Goal: Task Accomplishment & Management: Use online tool/utility

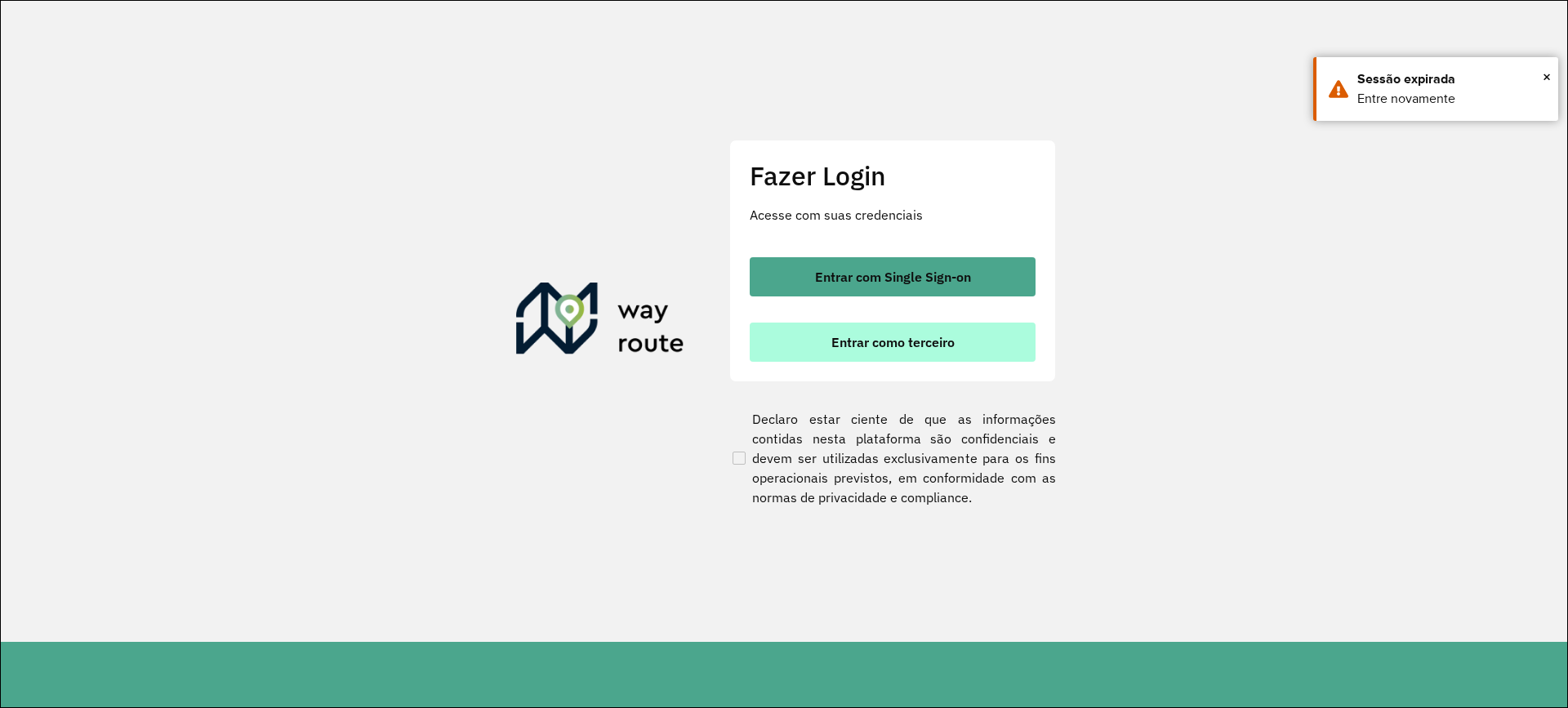
click at [918, 342] on span "Entrar como terceiro" at bounding box center [893, 342] width 123 height 13
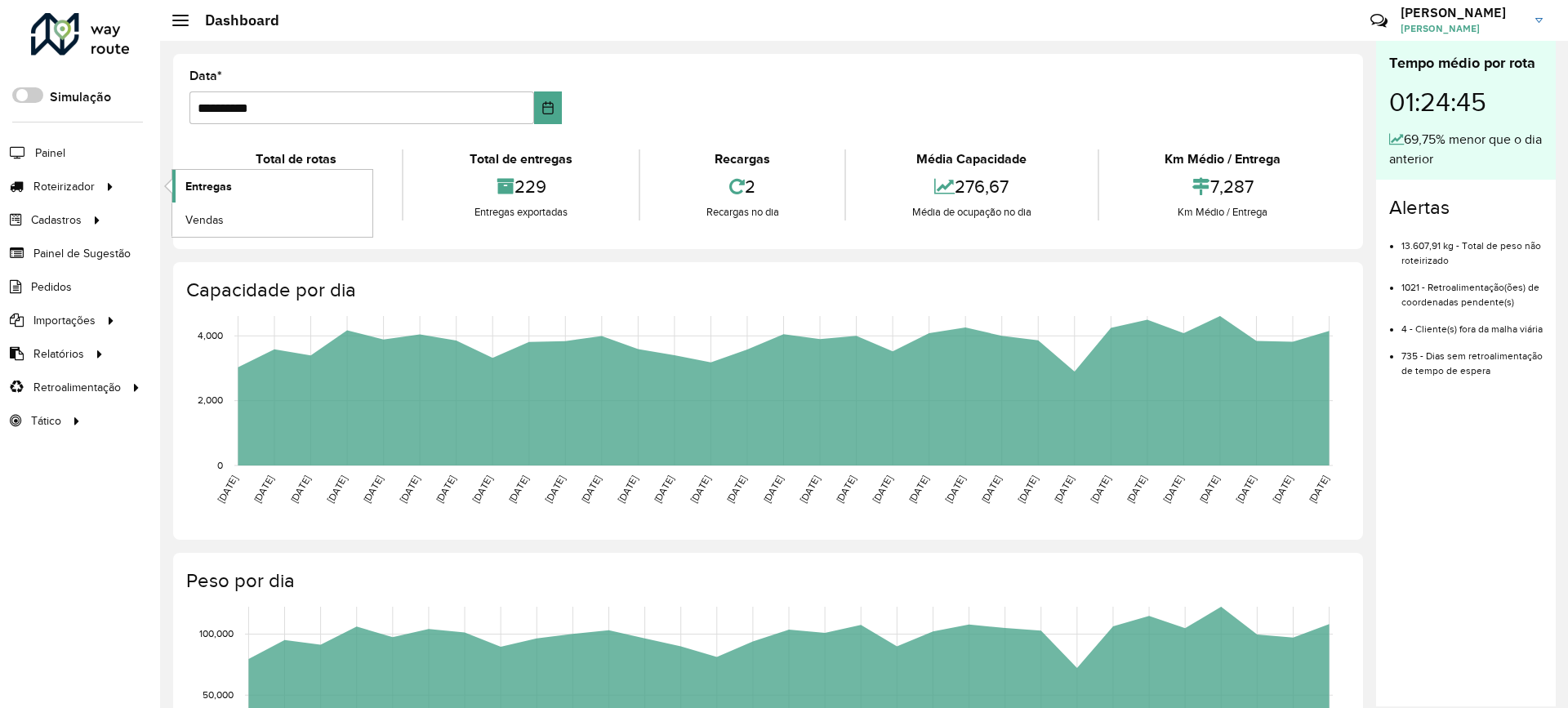
click at [181, 190] on link "Entregas" at bounding box center [272, 186] width 200 height 32
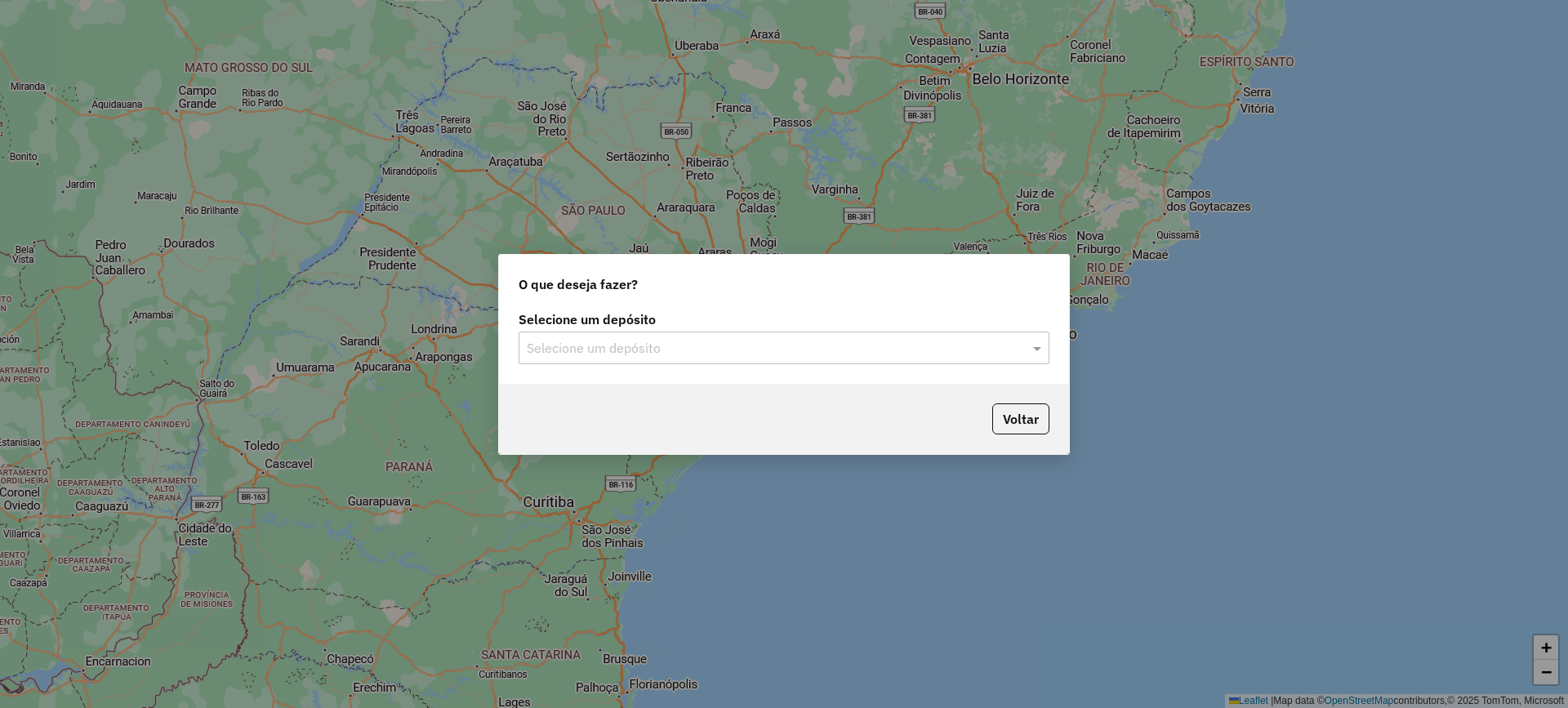
click at [797, 355] on input "text" at bounding box center [767, 348] width 482 height 19
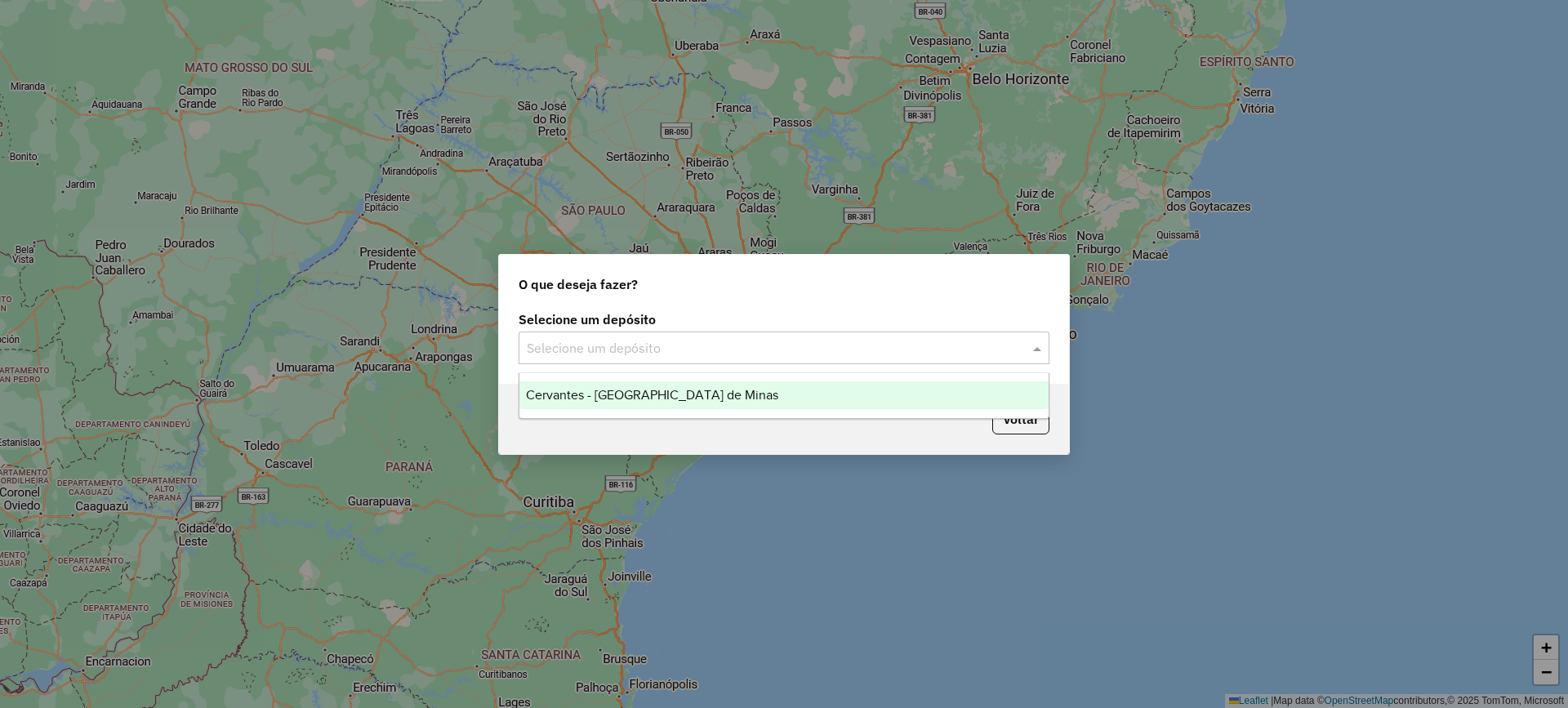
click at [779, 401] on div "Cervantes - Brasilia de Minas" at bounding box center [784, 395] width 529 height 28
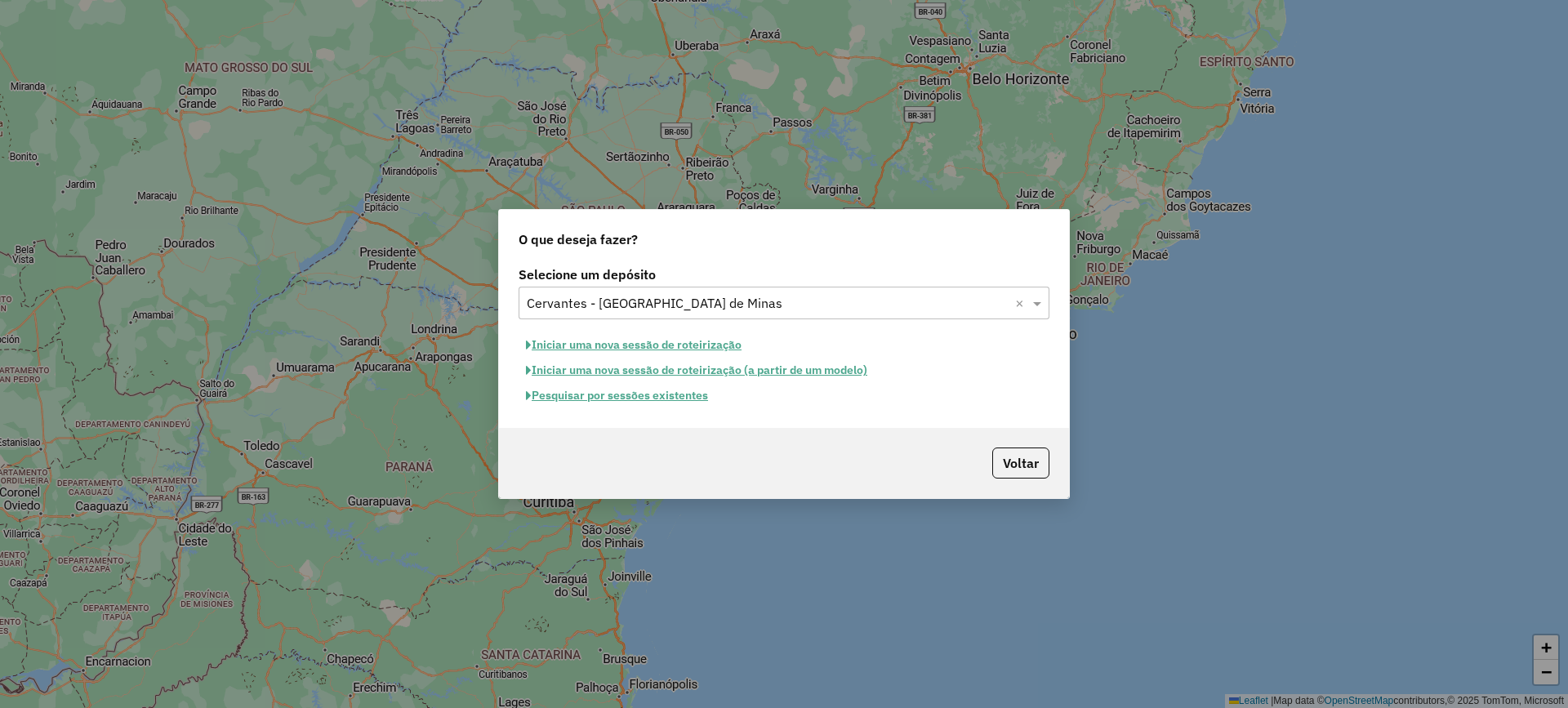
click at [693, 407] on button "Pesquisar por sessões existentes" at bounding box center [617, 396] width 197 height 26
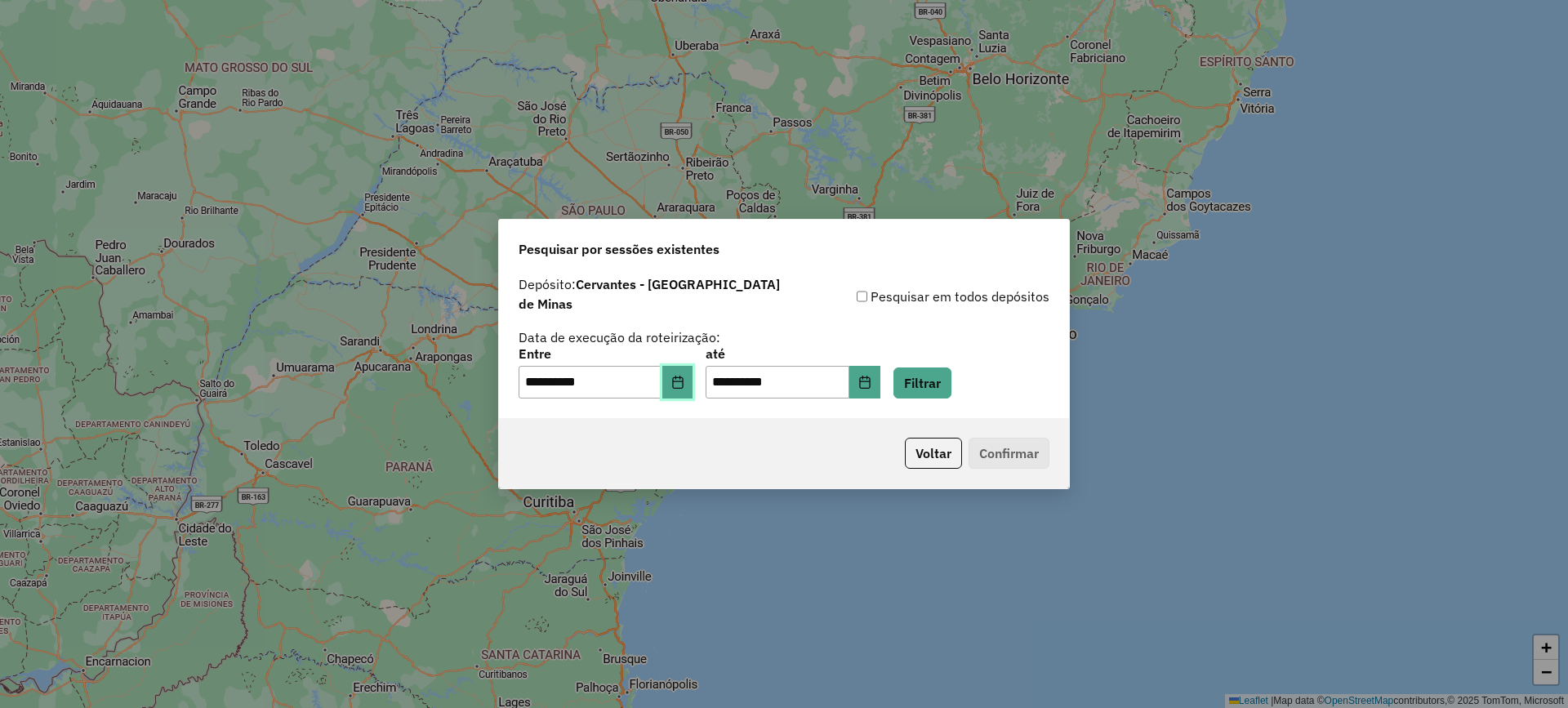
click at [684, 376] on icon "Choose Date" at bounding box center [678, 382] width 13 height 13
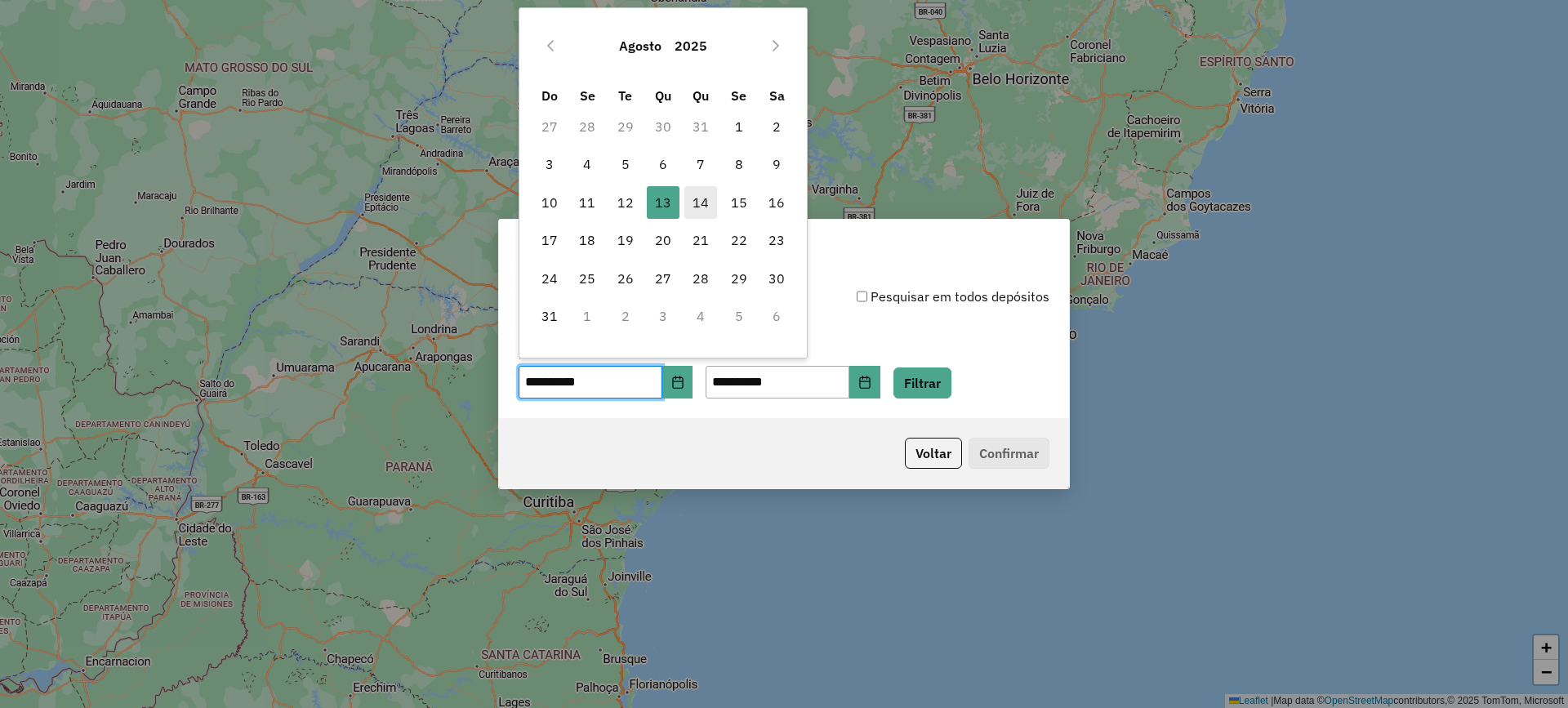
click at [703, 203] on span "14" at bounding box center [700, 202] width 32 height 32
type input "**********"
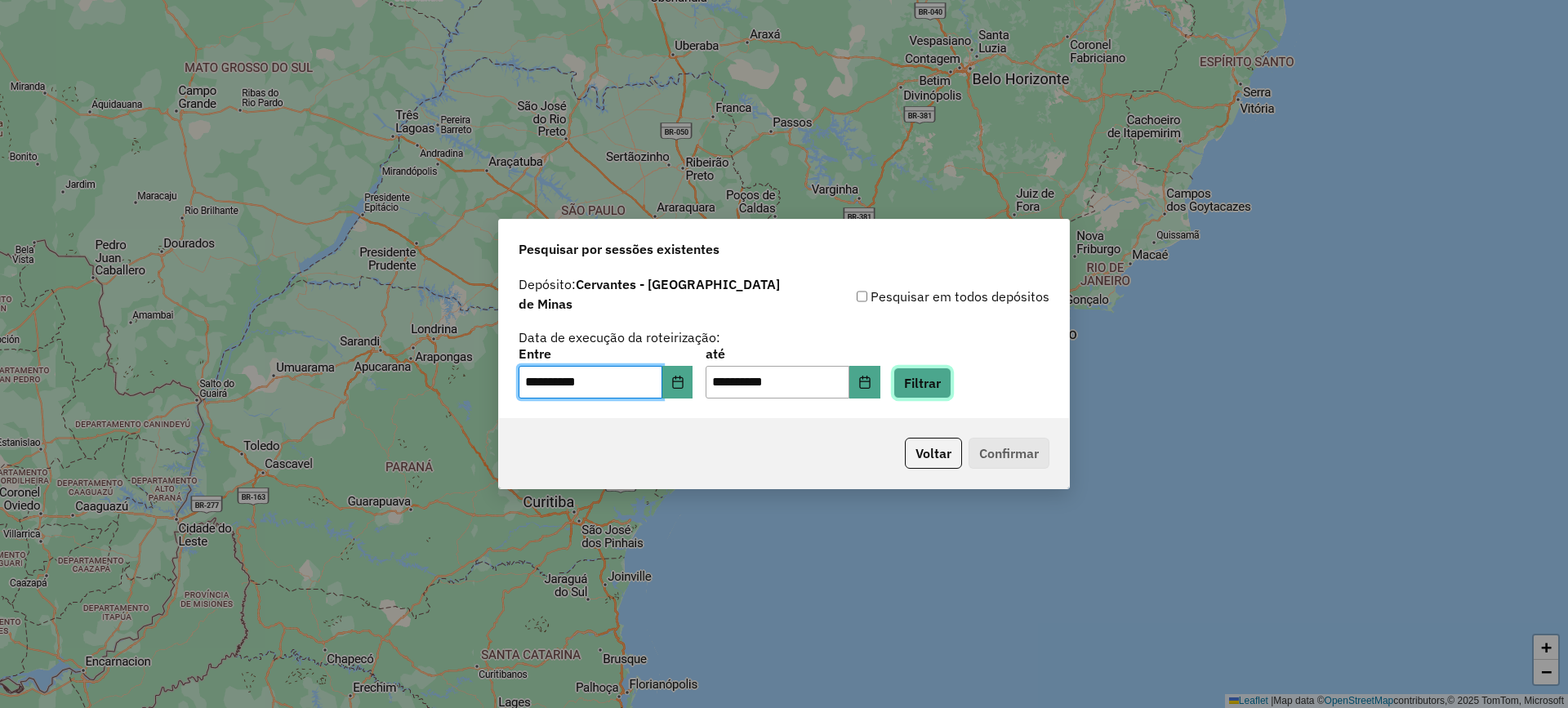
click at [935, 378] on button "Filtrar" at bounding box center [923, 383] width 58 height 31
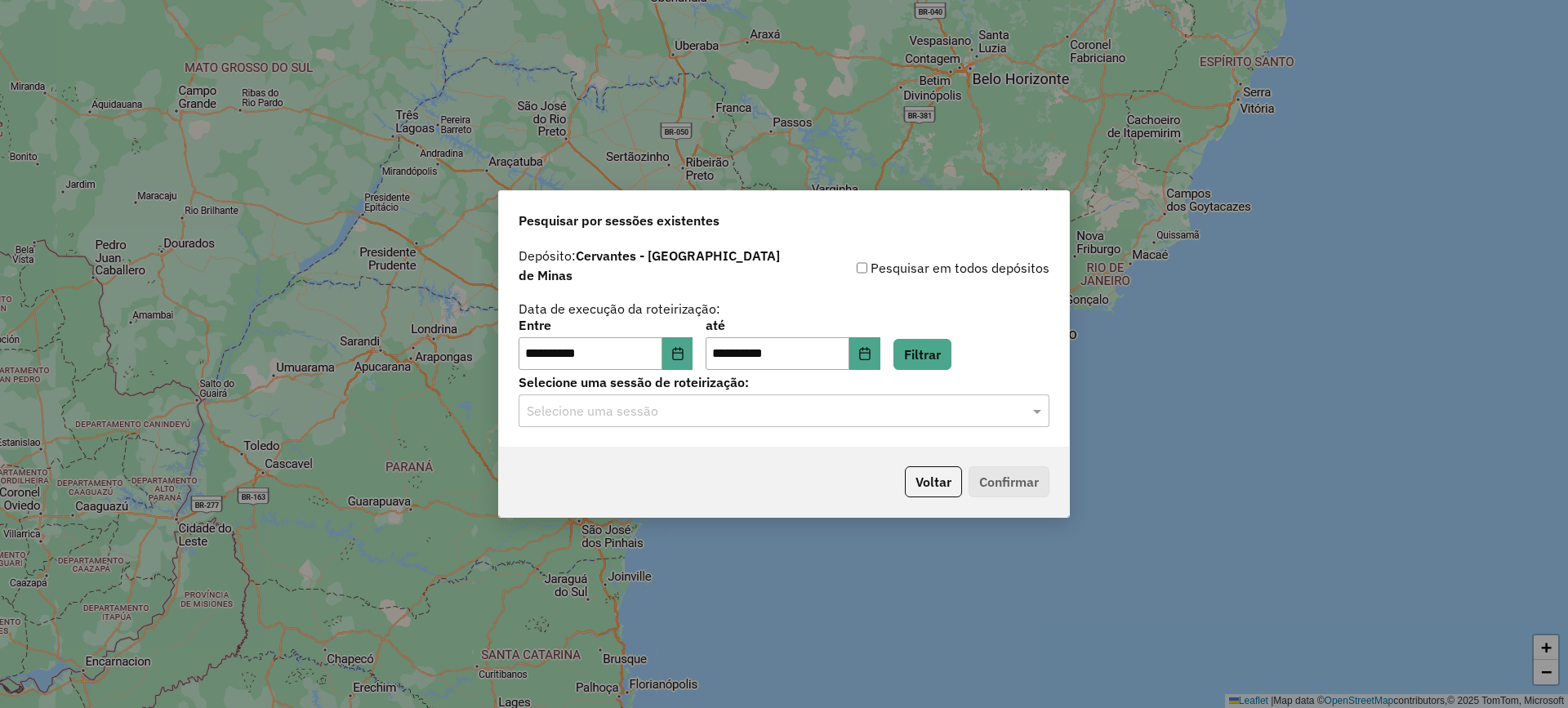
click at [794, 411] on hb-app "**********" at bounding box center [784, 354] width 1568 height 708
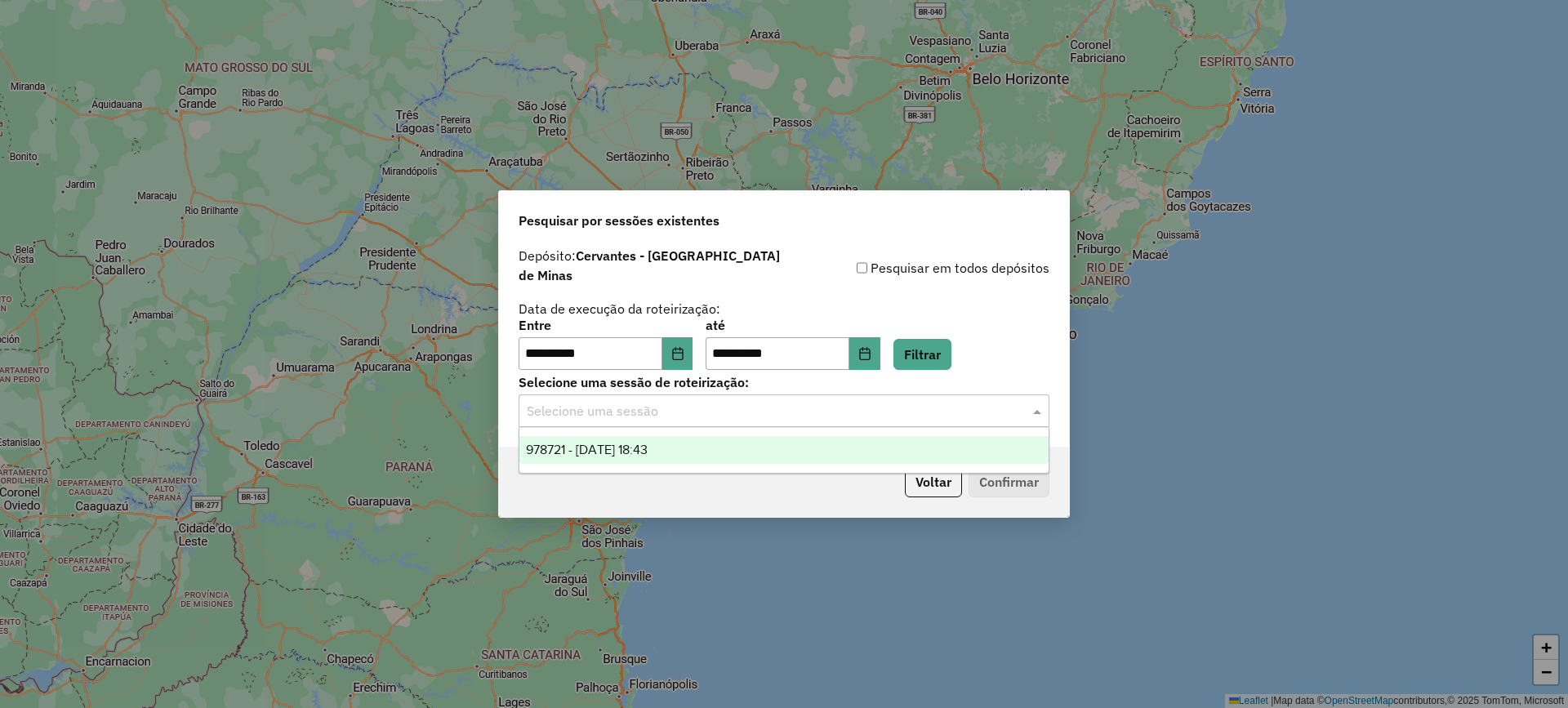
click at [772, 402] on input "text" at bounding box center [767, 412] width 482 height 19
click at [755, 444] on div "978721 - 14/08/2025 18:43" at bounding box center [784, 450] width 529 height 28
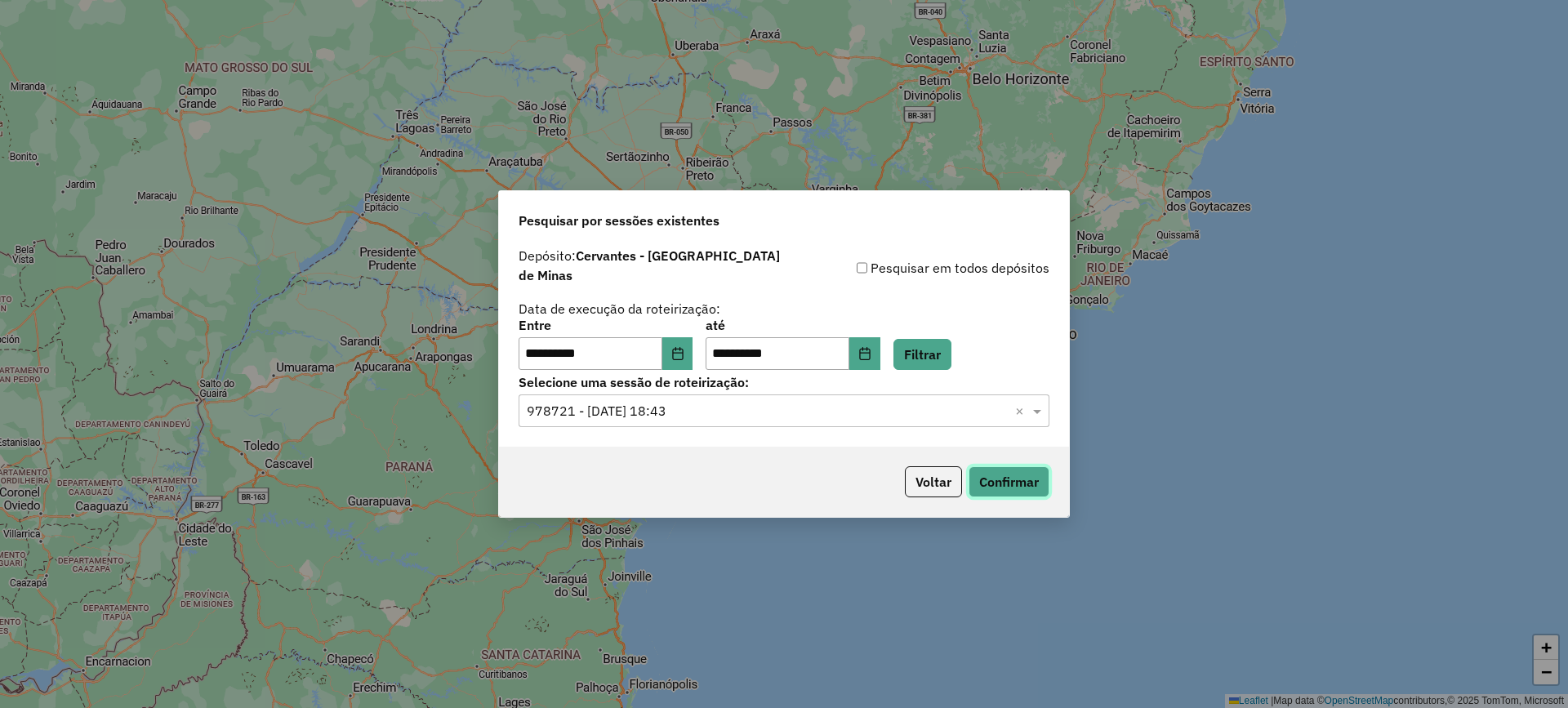
click at [998, 476] on button "Confirmar" at bounding box center [1009, 482] width 81 height 31
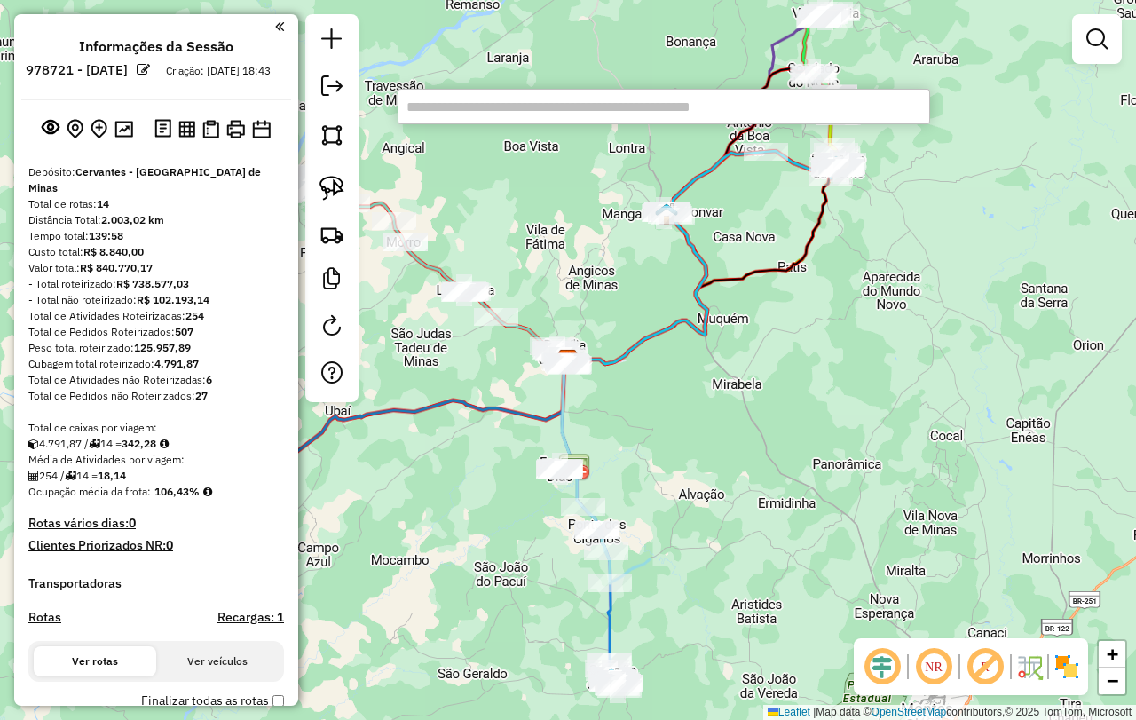
click at [820, 119] on input "text" at bounding box center [663, 106] width 532 height 35
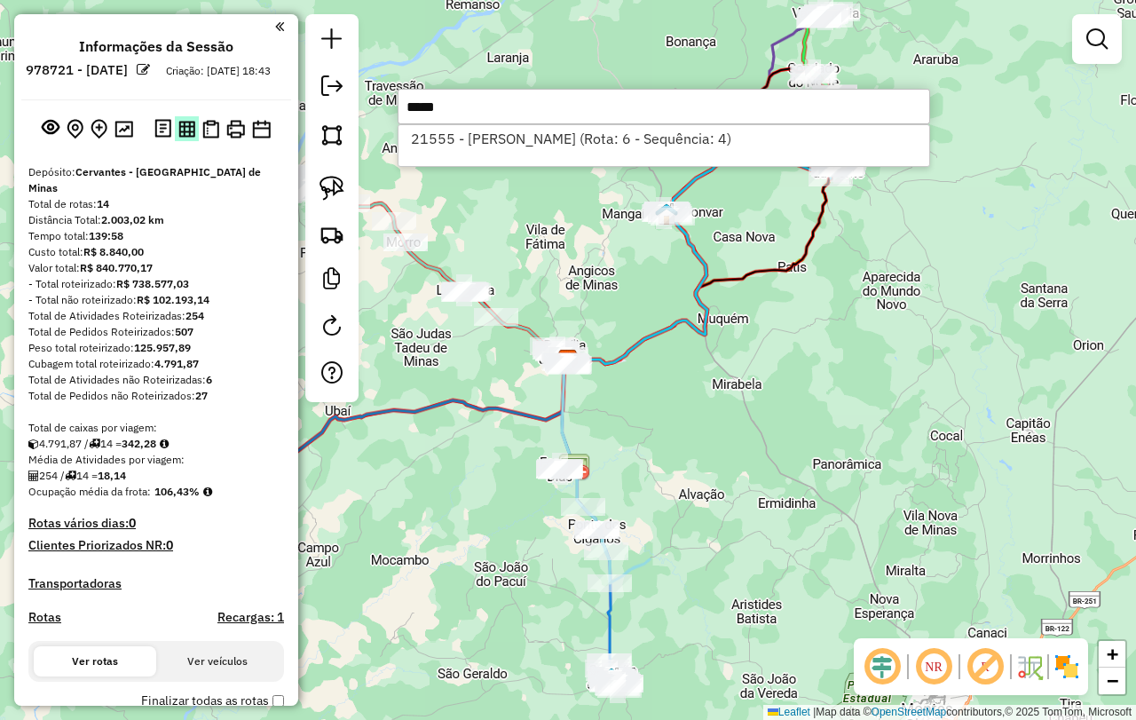
drag, startPoint x: 534, startPoint y: 111, endPoint x: 181, endPoint y: 146, distance: 354.8
click at [181, 146] on hb-router-mapa "Informações da Sessão 978721 - 14/08/2025 Criação: 12/08/2025 18:43 Depósito: C…" at bounding box center [568, 360] width 1136 height 720
drag, startPoint x: 516, startPoint y: 103, endPoint x: 193, endPoint y: 115, distance: 324.1
click at [193, 115] on hb-router-mapa "Informações da Sessão 978721 - 14/08/2025 Criação: 12/08/2025 18:43 Depósito: C…" at bounding box center [568, 360] width 1136 height 720
drag, startPoint x: 478, startPoint y: 113, endPoint x: 350, endPoint y: 104, distance: 128.1
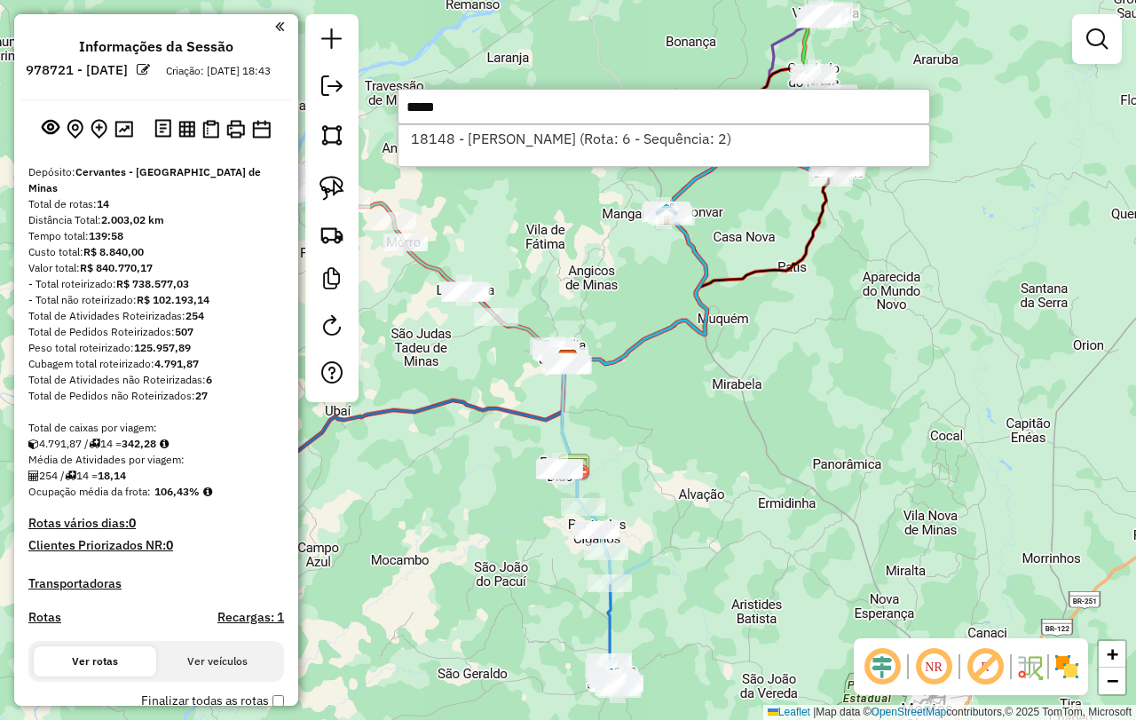
click at [350, 104] on hb-router-mapa "Informações da Sessão 978721 - 14/08/2025 Criação: 12/08/2025 18:43 Depósito: C…" at bounding box center [568, 360] width 1136 height 720
drag, startPoint x: 456, startPoint y: 107, endPoint x: 325, endPoint y: 95, distance: 131.9
click at [326, 96] on hb-router-mapa "Informações da Sessão 978721 - 14/08/2025 Criação: 12/08/2025 18:43 Depósito: C…" at bounding box center [568, 360] width 1136 height 720
type input "***"
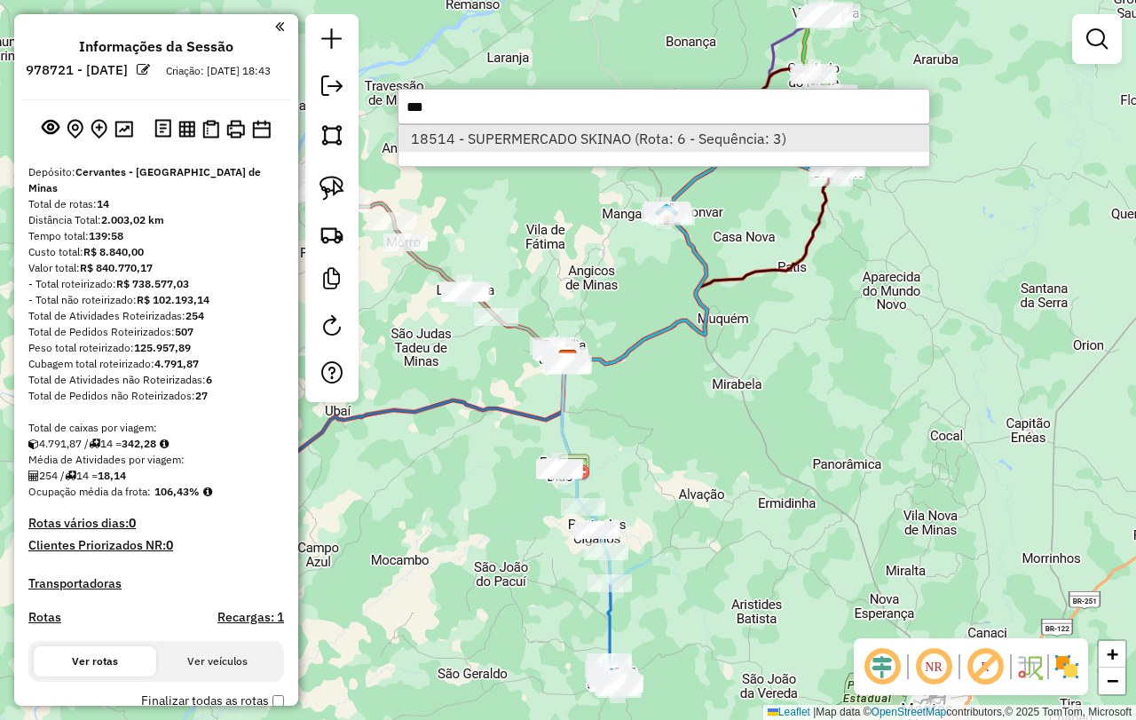
click at [607, 140] on li "18514 - SUPERMERCADO SKINAO (Rota: 6 - Sequência: 3)" at bounding box center [663, 138] width 531 height 27
select select "**********"
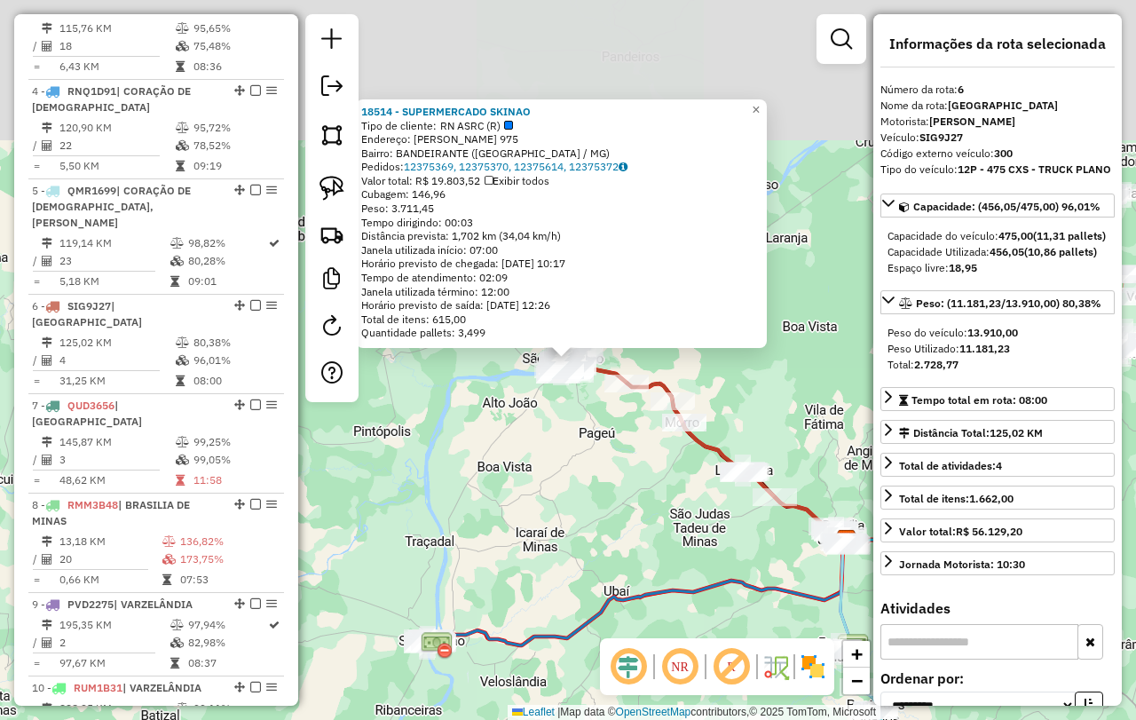
scroll to position [1168, 0]
